Goal: Information Seeking & Learning: Learn about a topic

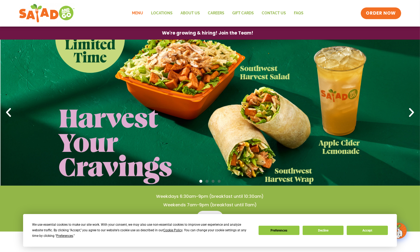
click at [139, 13] on link "Menu" at bounding box center [137, 13] width 19 height 12
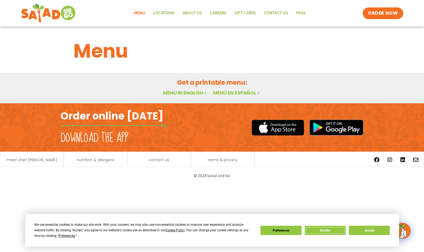
click at [339, 230] on button "Decline" at bounding box center [325, 230] width 41 height 9
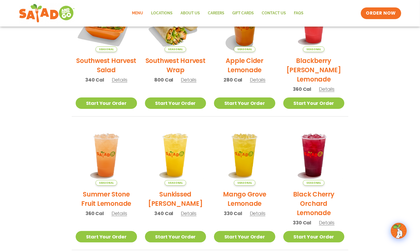
scroll to position [274, 0]
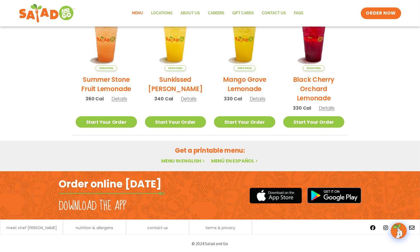
click at [174, 162] on link "Menu in English" at bounding box center [183, 161] width 45 height 7
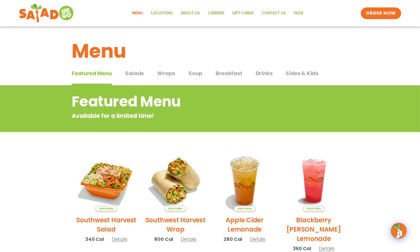
click at [135, 67] on div "Menu" at bounding box center [210, 47] width 420 height 41
click at [137, 73] on span "Salads" at bounding box center [134, 73] width 19 height 8
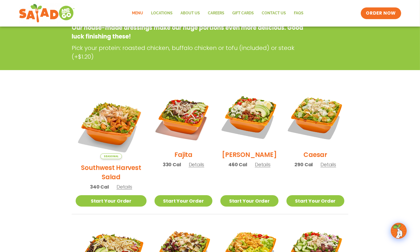
scroll to position [159, 0]
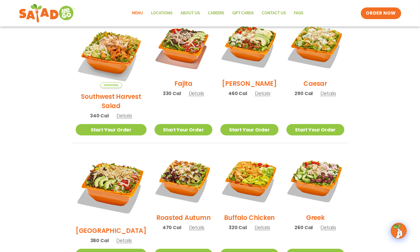
click at [189, 224] on span "Details" at bounding box center [197, 227] width 16 height 7
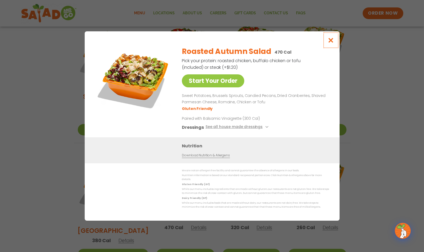
click at [332, 41] on icon "Close modal" at bounding box center [331, 40] width 7 height 6
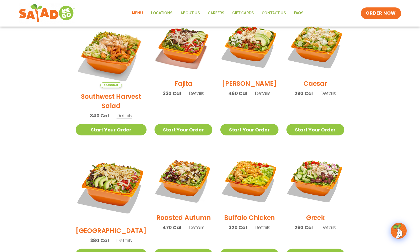
click at [257, 96] on span "Details" at bounding box center [263, 93] width 16 height 7
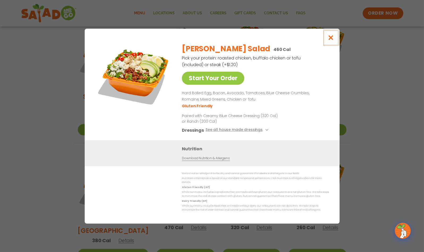
click at [332, 38] on icon "Close modal" at bounding box center [331, 38] width 7 height 6
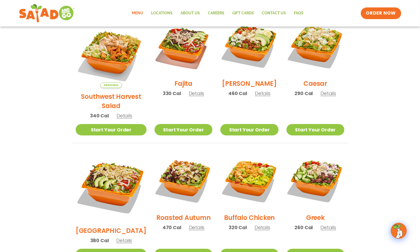
click at [121, 112] on span "Details" at bounding box center [125, 115] width 16 height 7
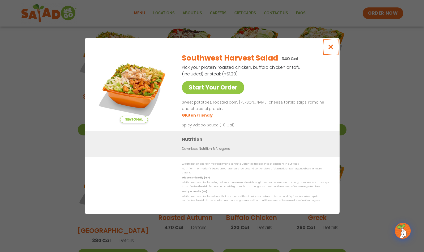
click at [331, 50] on icon "Close modal" at bounding box center [331, 47] width 7 height 6
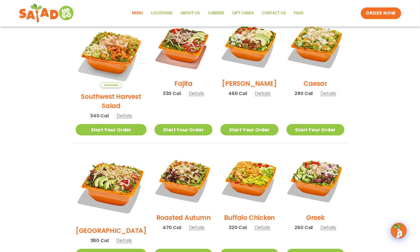
click at [189, 96] on span "Details" at bounding box center [197, 93] width 16 height 7
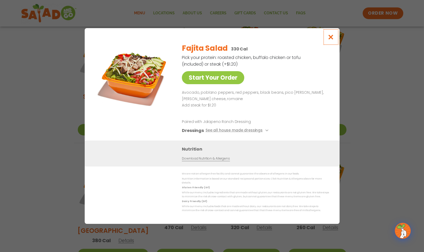
click at [331, 37] on icon "Close modal" at bounding box center [331, 37] width 7 height 6
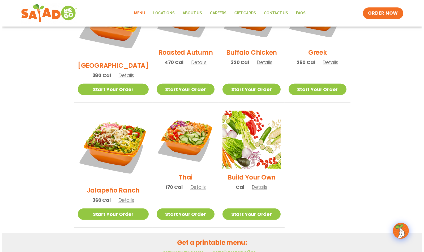
scroll to position [372, 0]
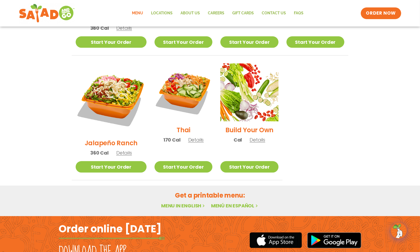
click at [119, 150] on span "Details" at bounding box center [124, 153] width 16 height 7
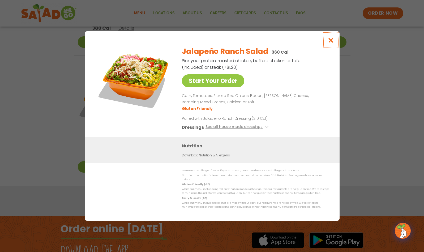
click at [330, 43] on icon "Close modal" at bounding box center [331, 40] width 7 height 6
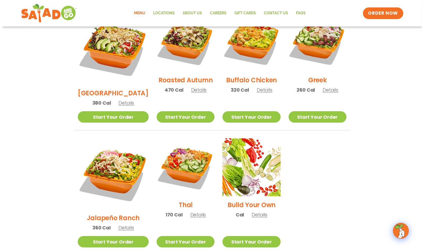
scroll to position [324, 0]
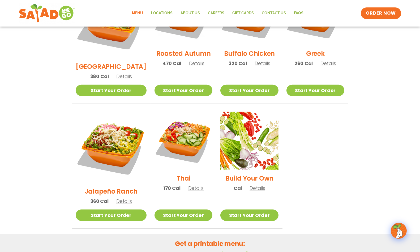
click at [189, 185] on span "Details" at bounding box center [196, 188] width 16 height 7
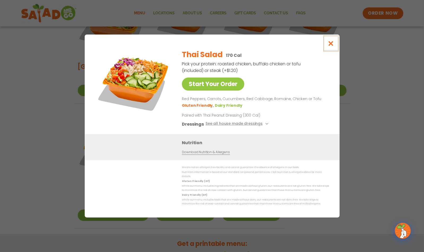
click at [330, 44] on icon "Close modal" at bounding box center [331, 44] width 7 height 6
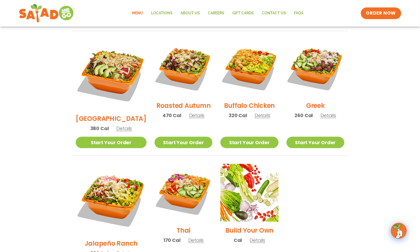
scroll to position [271, 0]
